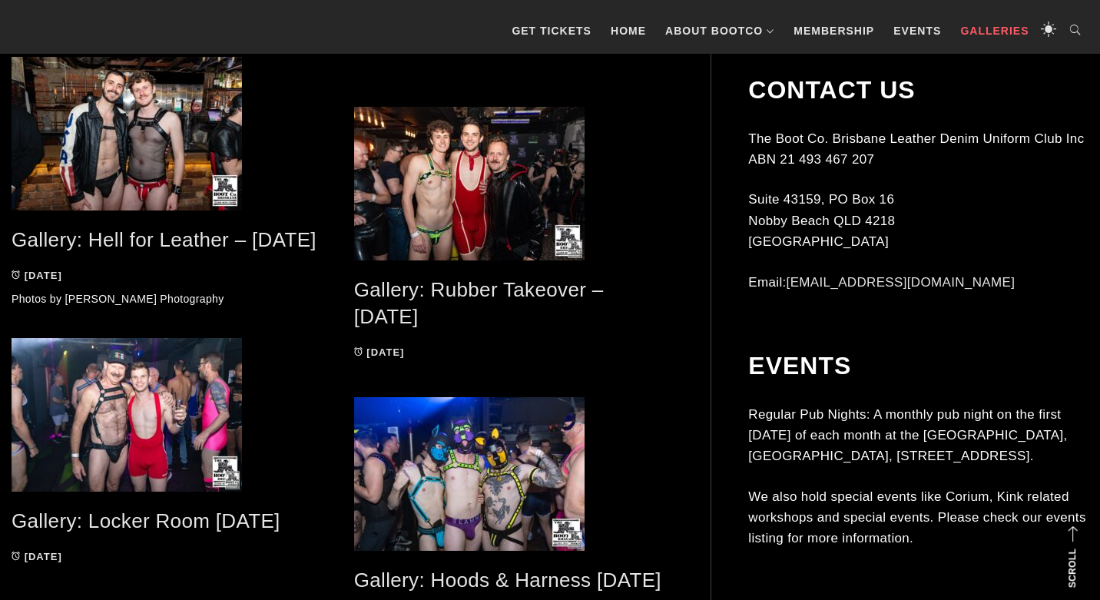
scroll to position [2220, 0]
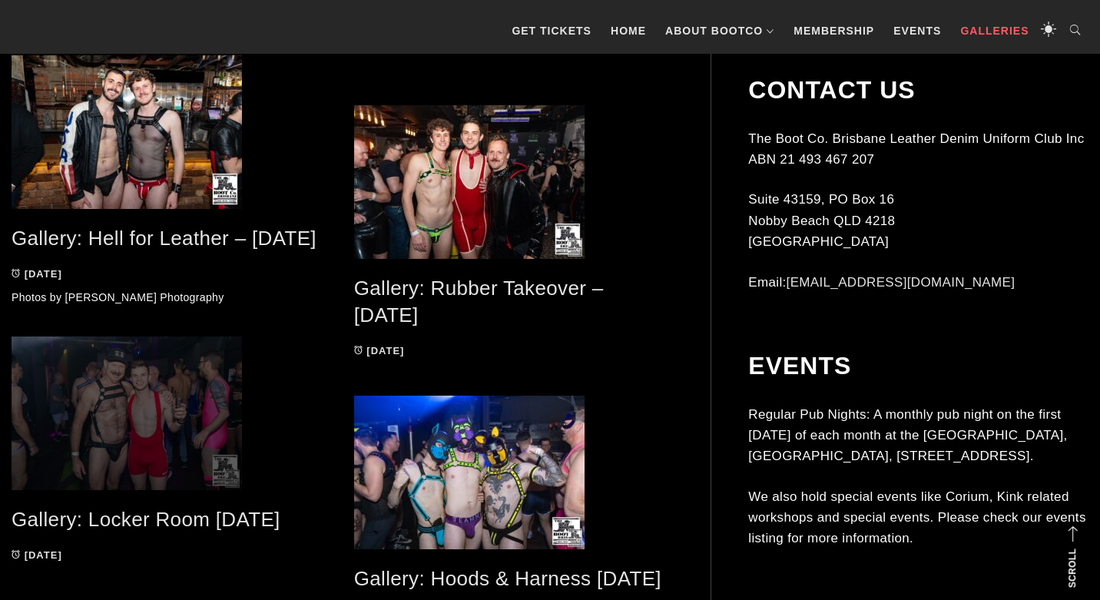
click at [196, 415] on span at bounding box center [171, 413] width 319 height 154
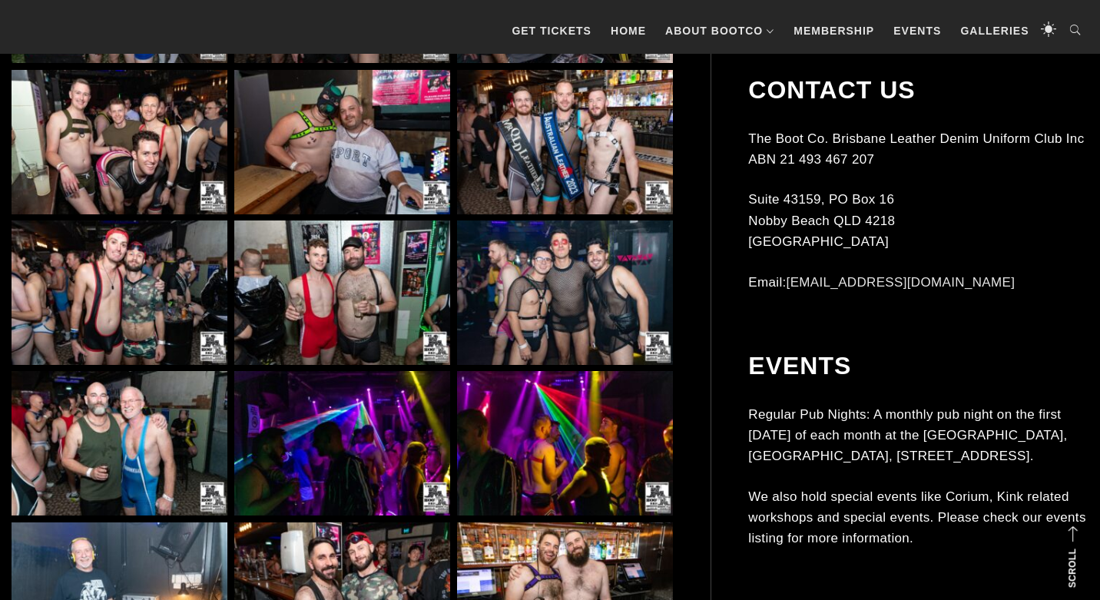
scroll to position [1345, 0]
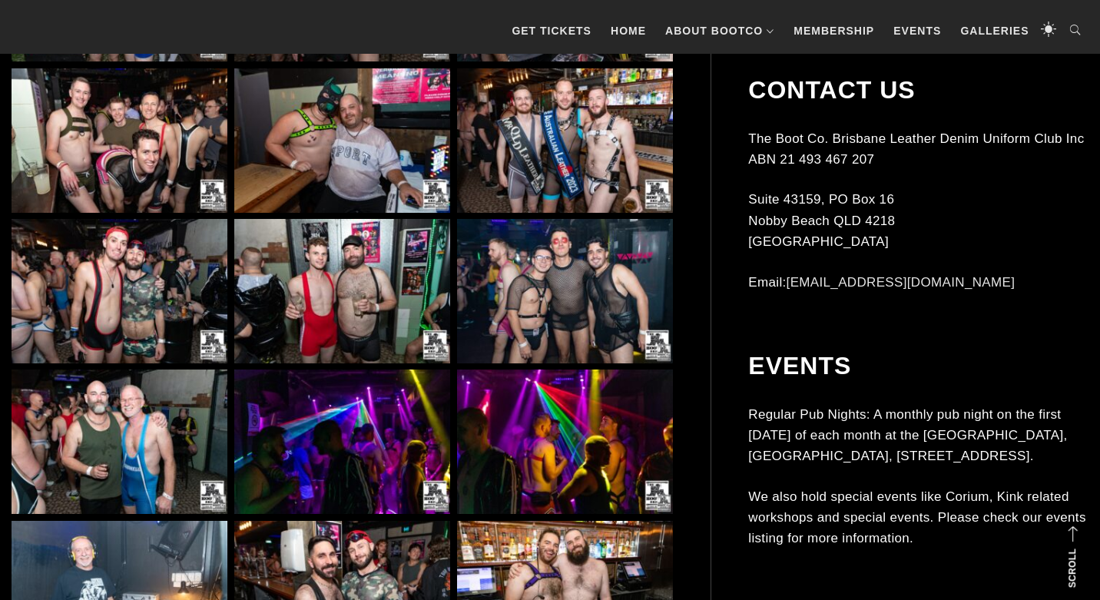
click at [583, 156] on img at bounding box center [565, 140] width 216 height 144
click at [581, 167] on img at bounding box center [565, 140] width 216 height 144
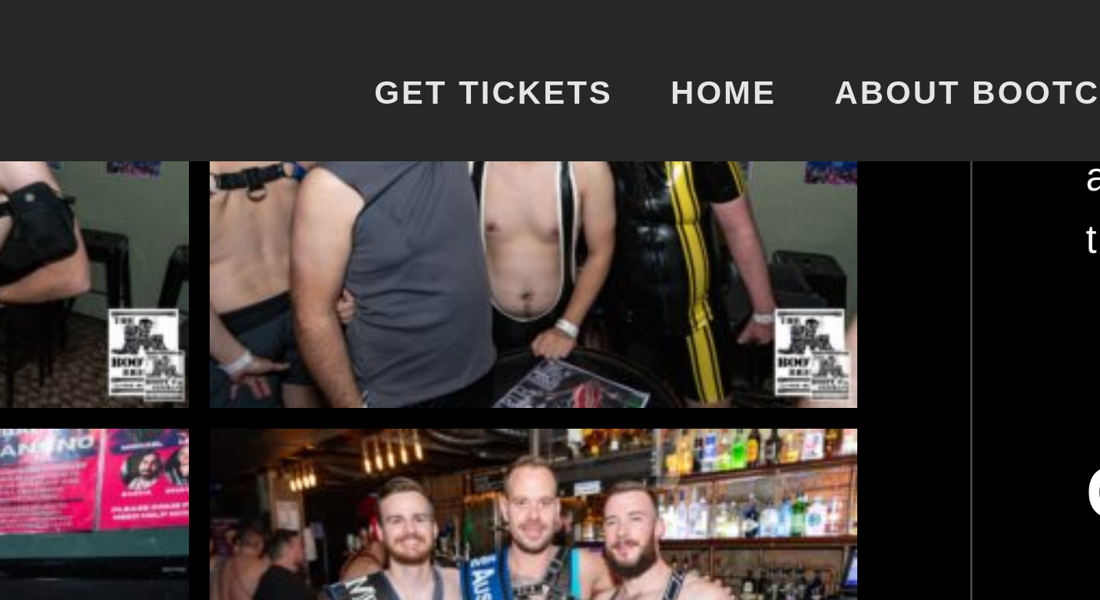
scroll to position [1242, 0]
